Goal: Check status: Check status

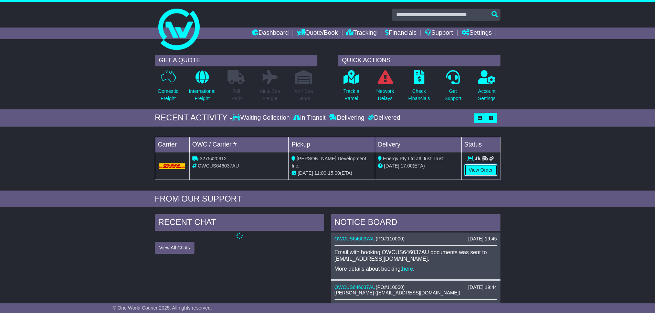
click at [481, 170] on link "View Order" at bounding box center [481, 170] width 33 height 12
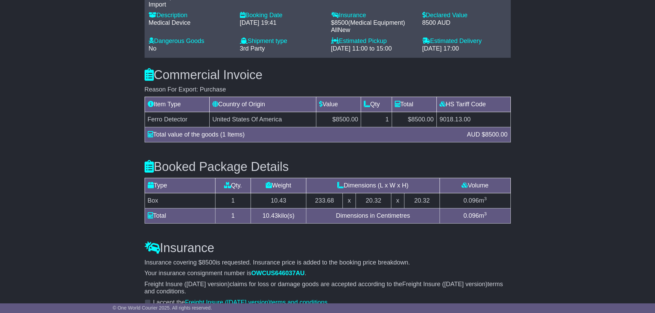
scroll to position [596, 0]
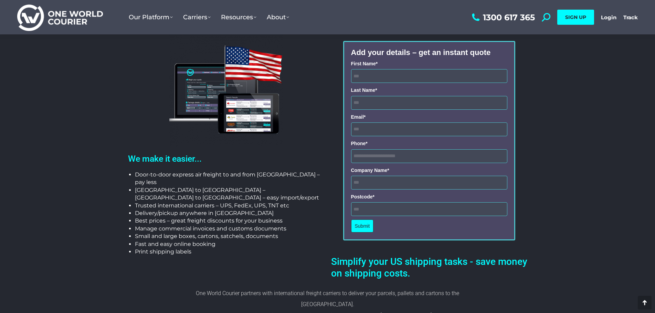
scroll to position [172, 0]
